Goal: Task Accomplishment & Management: Use online tool/utility

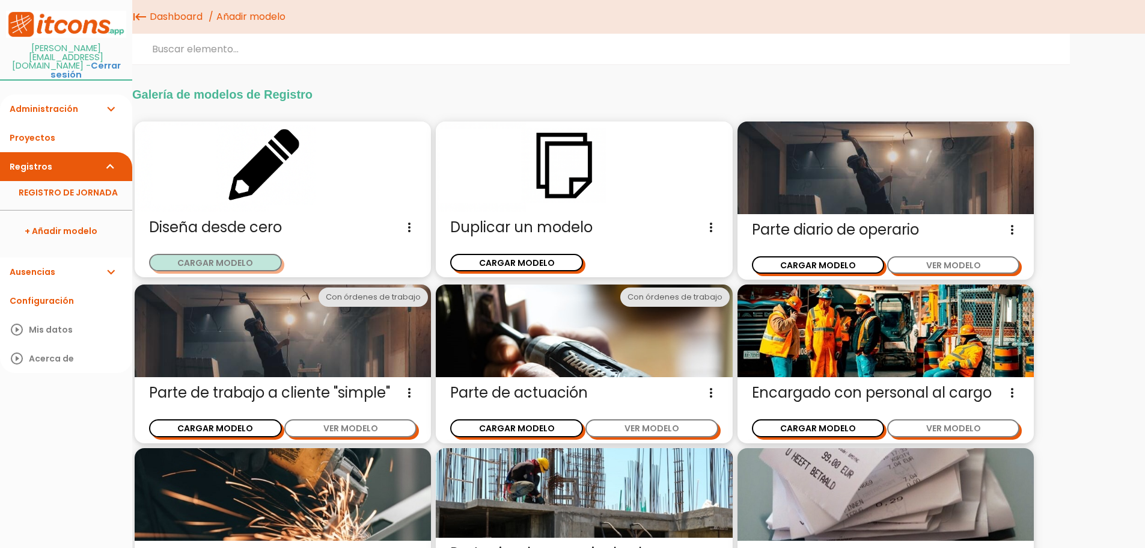
click at [257, 254] on button "CARGAR MODELO" at bounding box center [215, 262] width 133 height 17
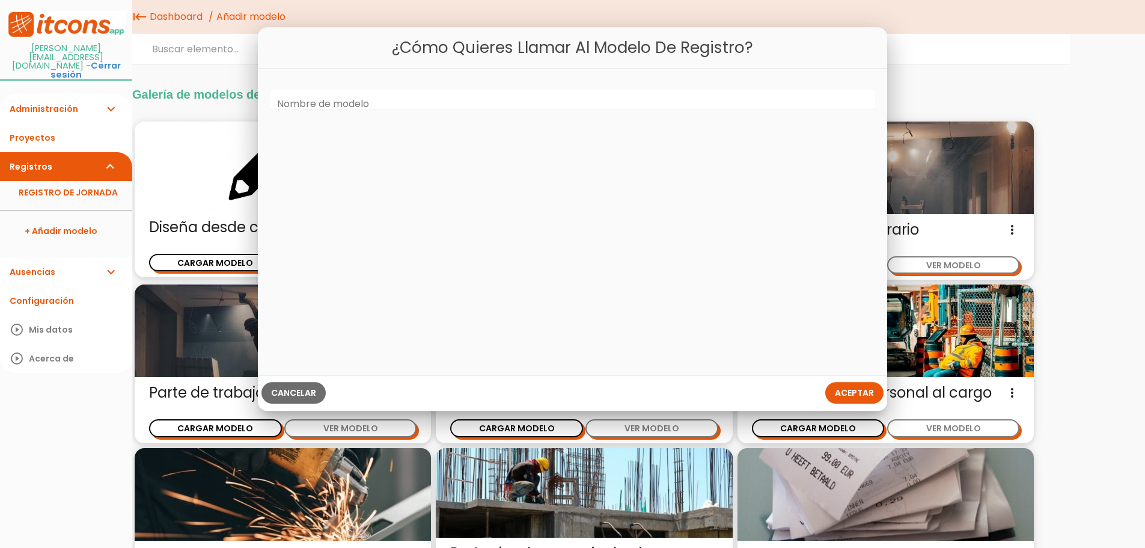
click at [355, 103] on label "Nombre de modelo" at bounding box center [323, 104] width 92 height 14
click at [355, 103] on input "Nombre de modelo" at bounding box center [573, 99] width 606 height 19
type input "CFAS"
click at [863, 394] on span "Aceptar" at bounding box center [854, 393] width 39 height 12
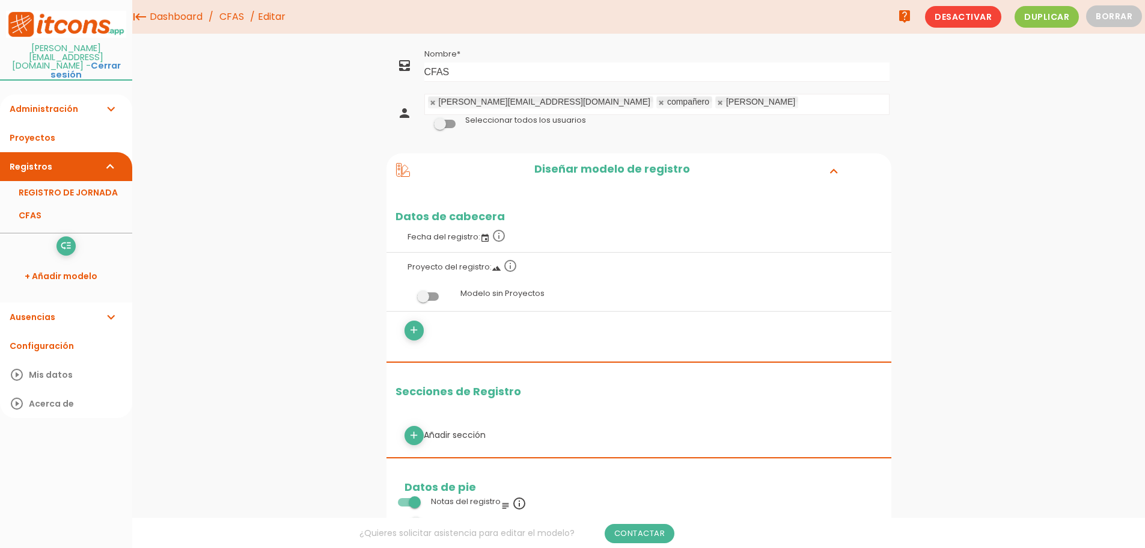
click at [447, 121] on span at bounding box center [445, 124] width 22 height 8
click at [425, 120] on input "checkbox" at bounding box center [425, 120] width 0 height 0
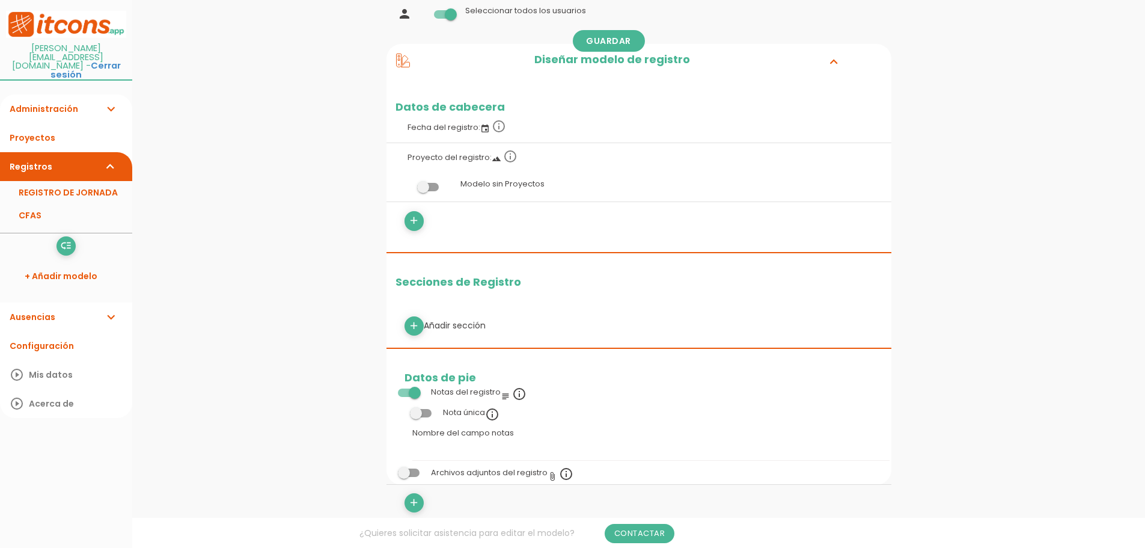
scroll to position [120, 0]
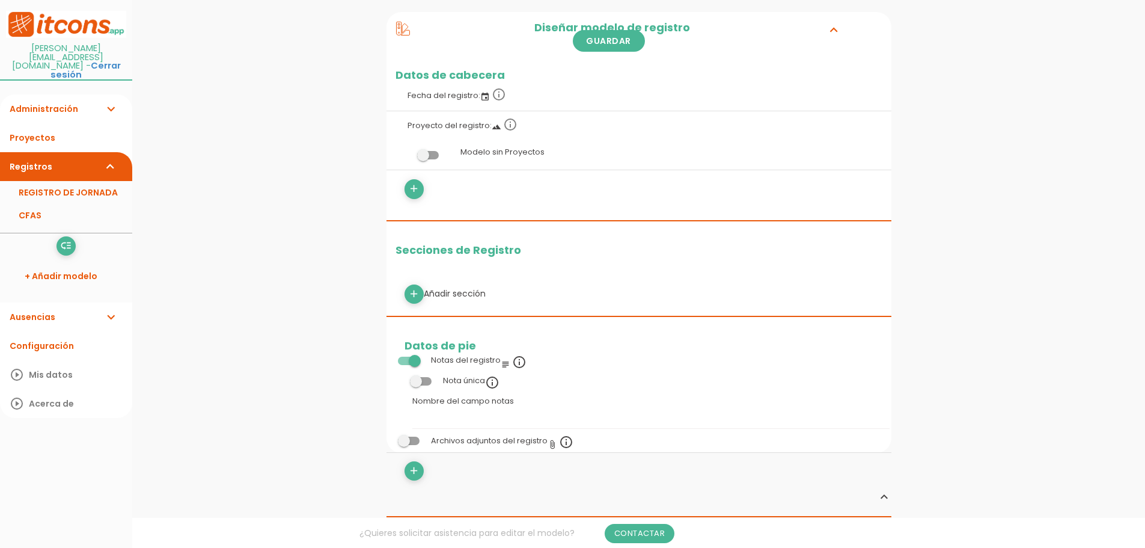
click at [482, 97] on icon "event" at bounding box center [485, 97] width 10 height 10
click at [497, 94] on icon "info_outline" at bounding box center [499, 94] width 14 height 14
click at [429, 155] on span at bounding box center [428, 155] width 22 height 8
click at [408, 152] on input "checkbox" at bounding box center [408, 152] width 0 height 0
click at [413, 193] on icon "add" at bounding box center [413, 188] width 11 height 19
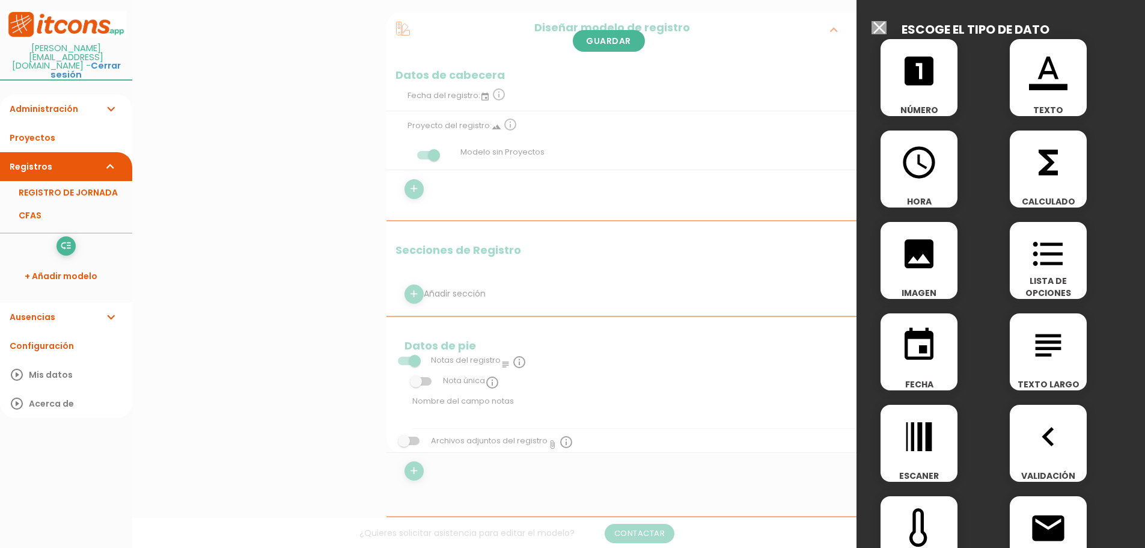
click at [913, 344] on icon "event" at bounding box center [919, 345] width 38 height 38
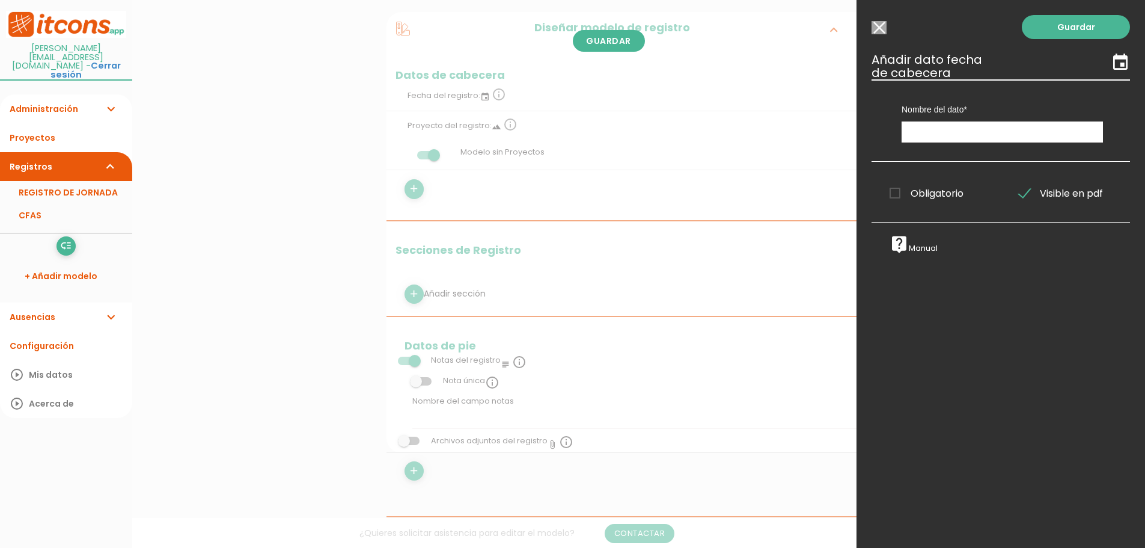
click at [881, 26] on input "Seleccionar todos los usuarios" at bounding box center [879, 27] width 15 height 13
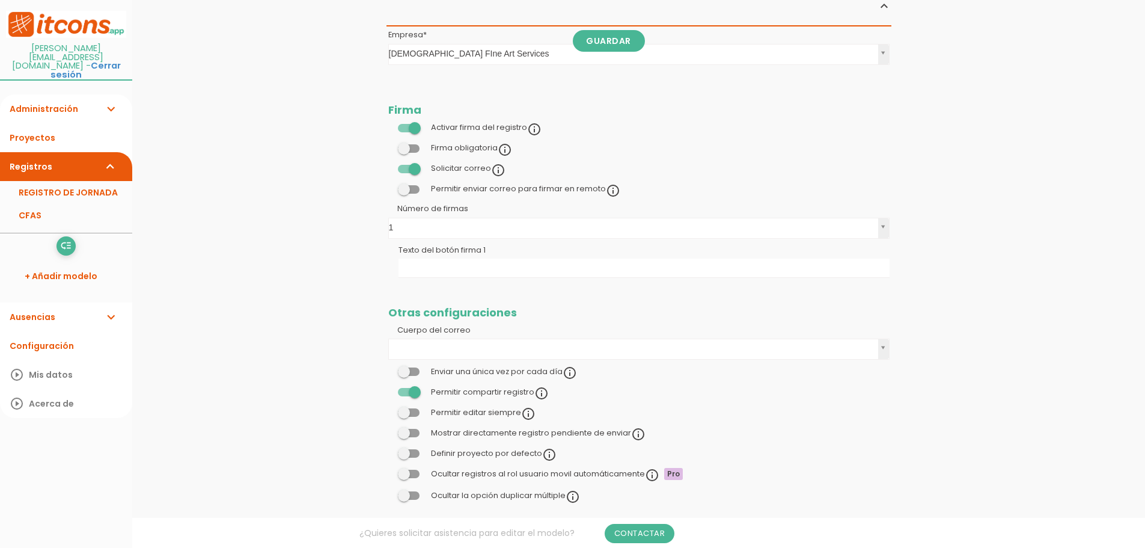
scroll to position [635, 0]
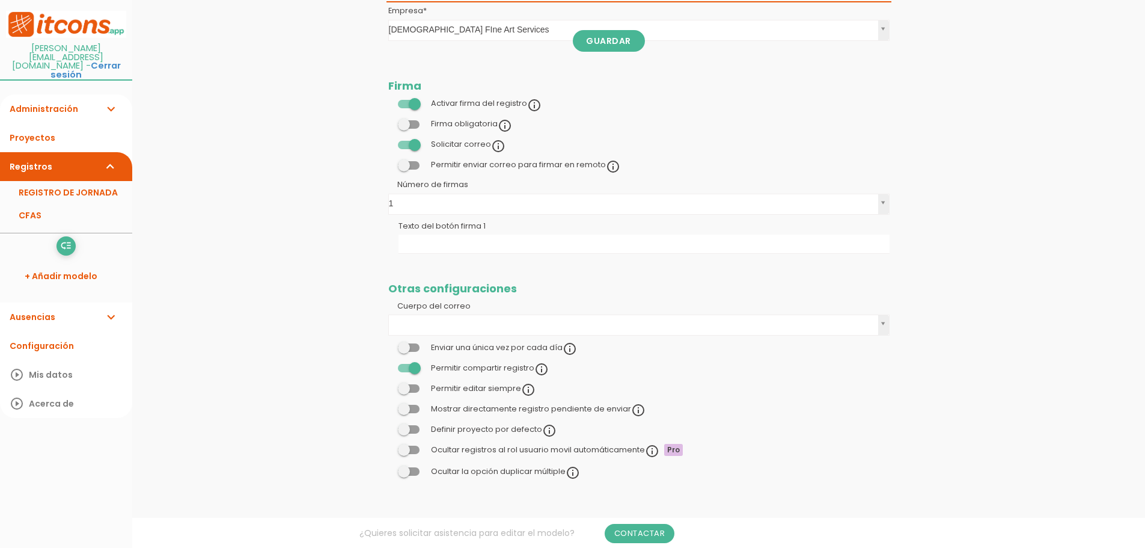
click at [417, 405] on span at bounding box center [409, 409] width 22 height 8
click at [388, 406] on input "checkbox" at bounding box center [388, 406] width 0 height 0
click at [569, 349] on icon "info_outline" at bounding box center [570, 349] width 14 height 14
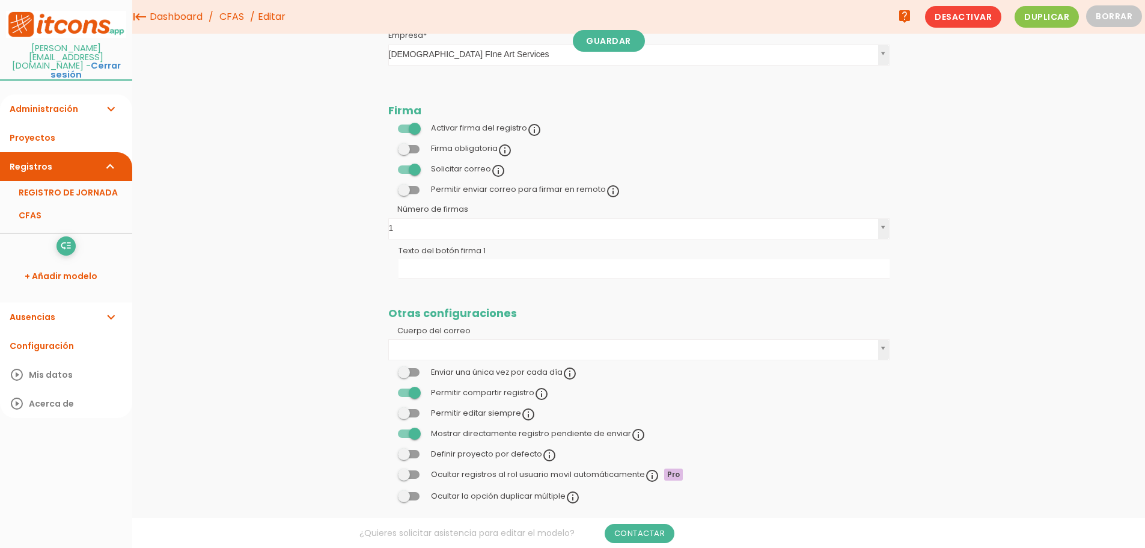
scroll to position [515, 0]
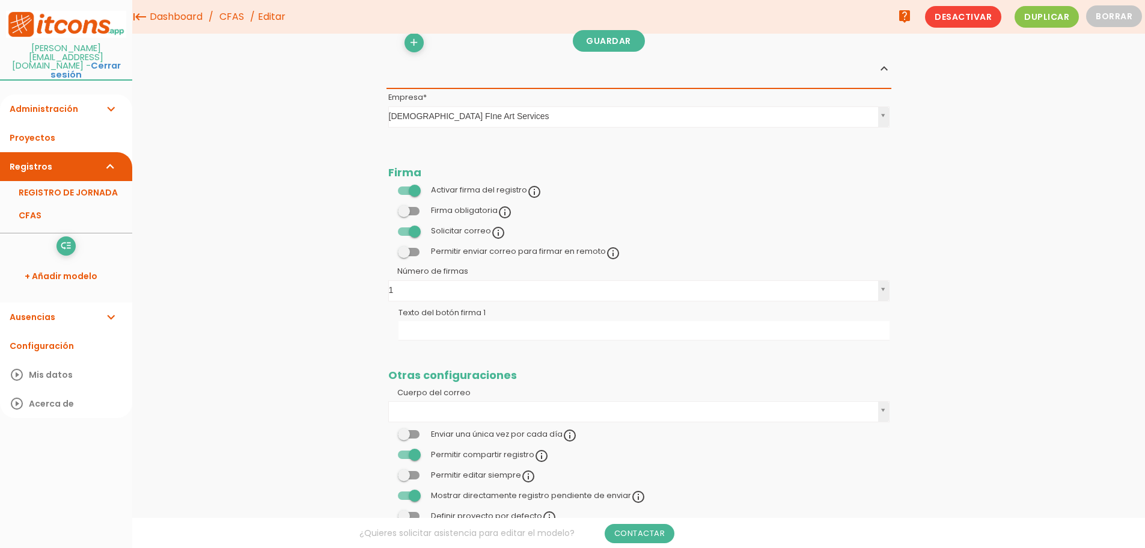
click at [412, 210] on span at bounding box center [409, 211] width 22 height 8
click at [388, 207] on input "checkbox" at bounding box center [388, 207] width 0 height 0
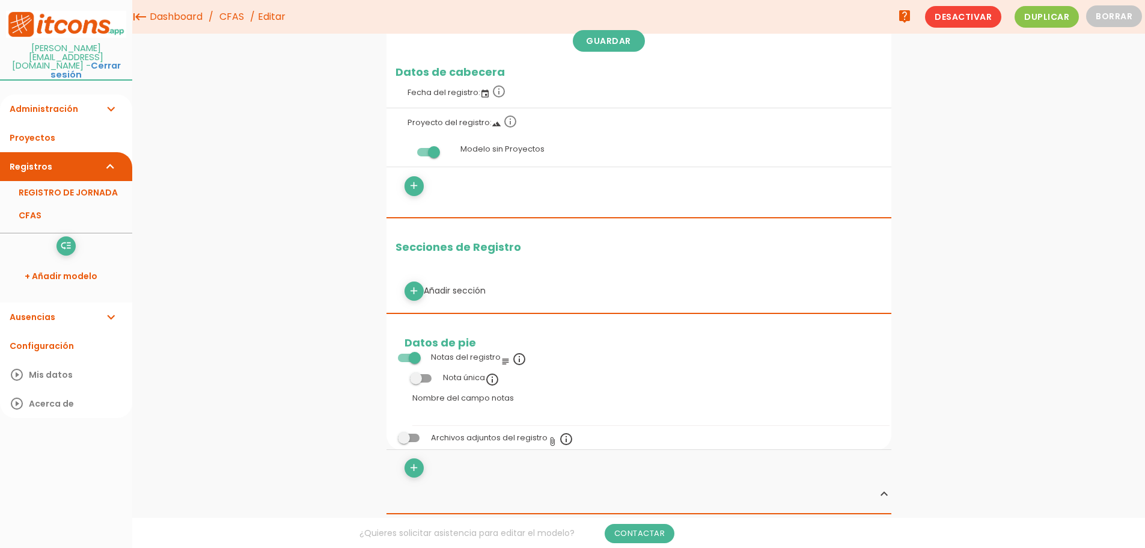
scroll to position [34, 0]
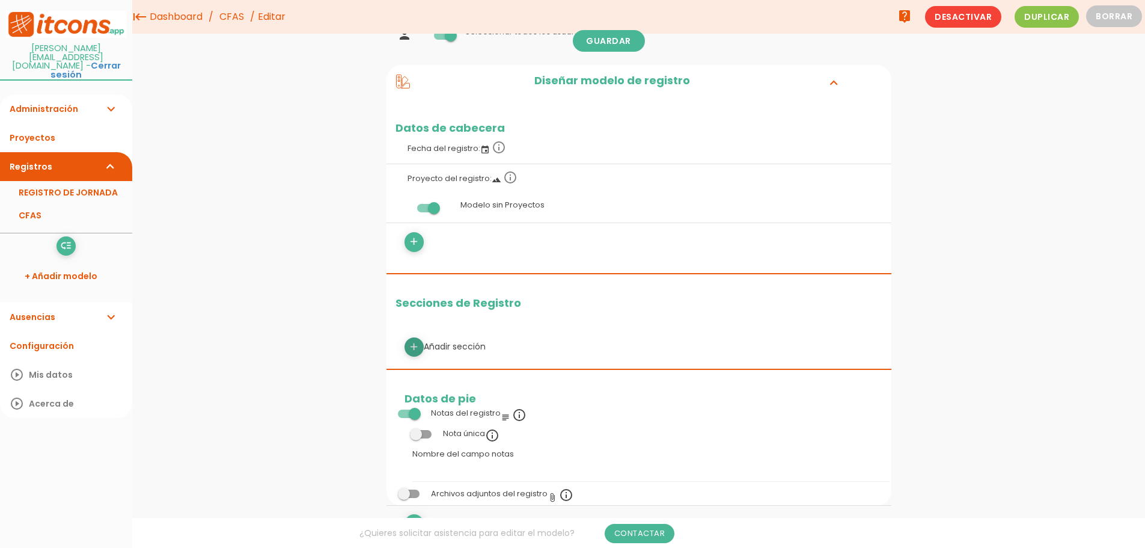
click at [415, 349] on icon "add" at bounding box center [413, 346] width 11 height 19
select select
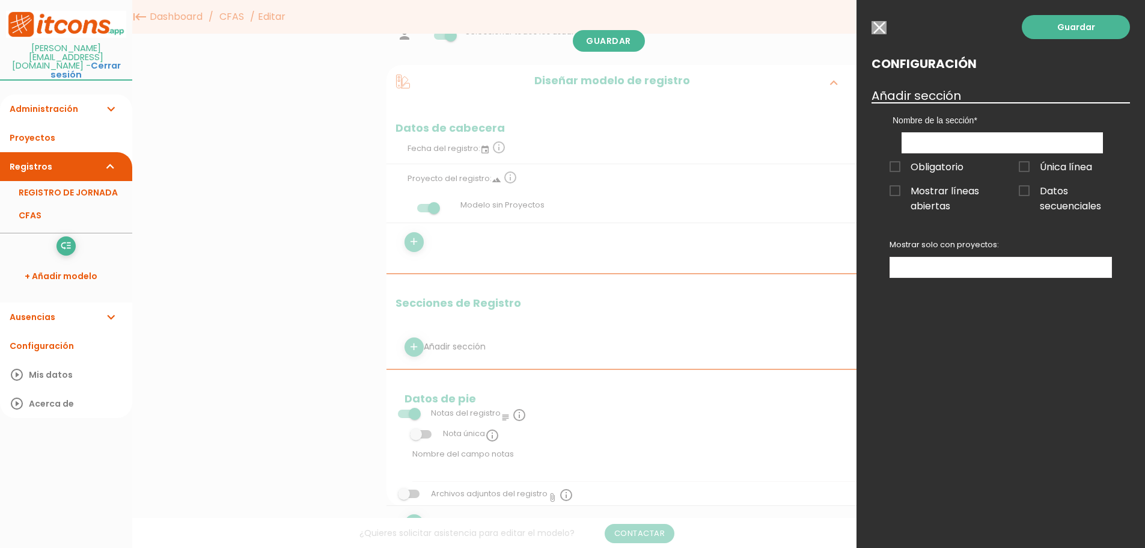
click at [876, 28] on input "button" at bounding box center [879, 27] width 15 height 13
